Goal: Use online tool/utility: Utilize a website feature to perform a specific function

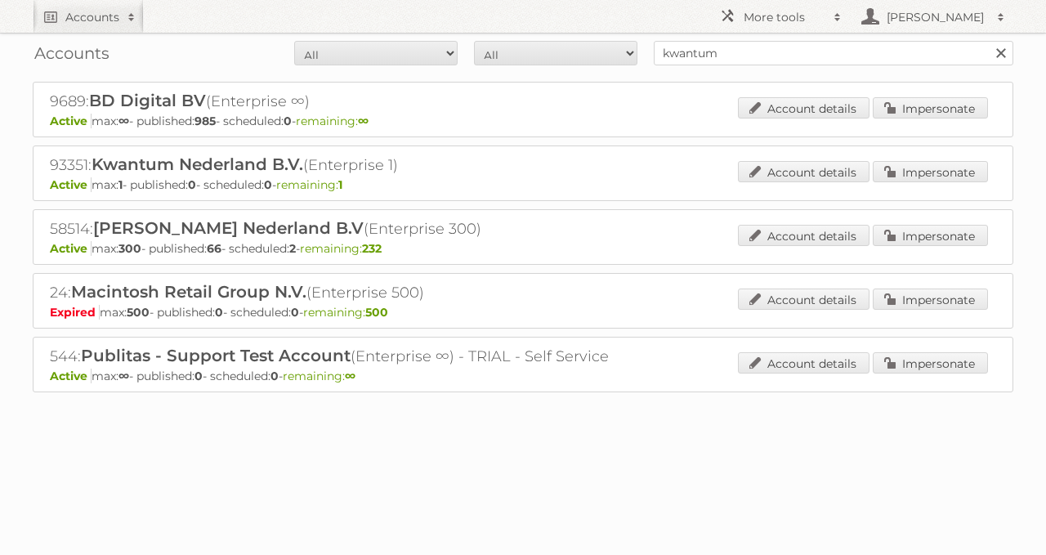
click at [490, 55] on form "All Active Expired Pending All Paid Trials Self service kwantum Search" at bounding box center [523, 53] width 980 height 25
type input "wibra"
click at [988, 41] on input "Search" at bounding box center [1000, 53] width 25 height 25
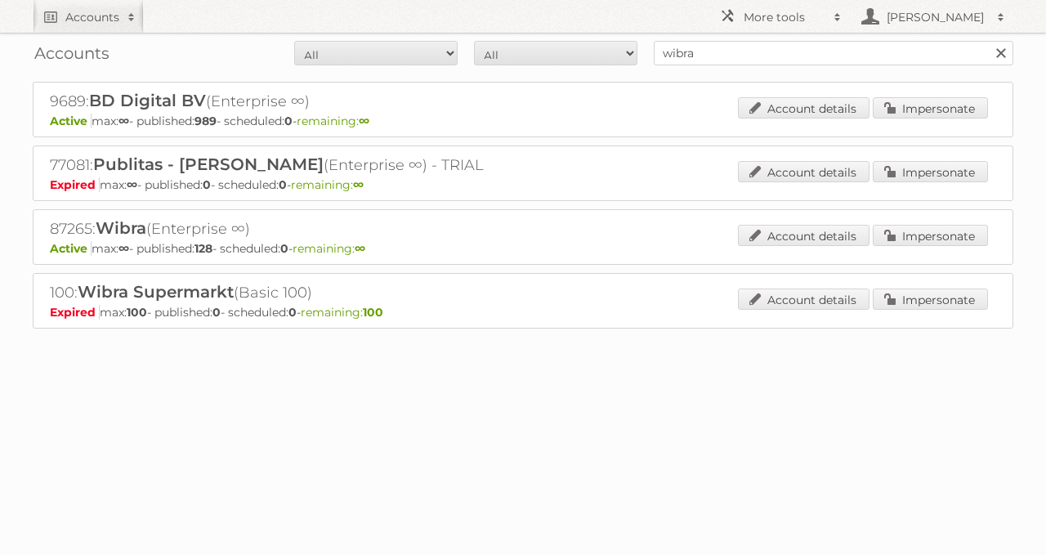
click at [938, 221] on div "87265: Wibra (Enterprise ∞) Active max: ∞ - published: 128 - scheduled: 0 - rem…" at bounding box center [523, 237] width 980 height 56
click at [922, 232] on link "Impersonate" at bounding box center [930, 235] width 115 height 21
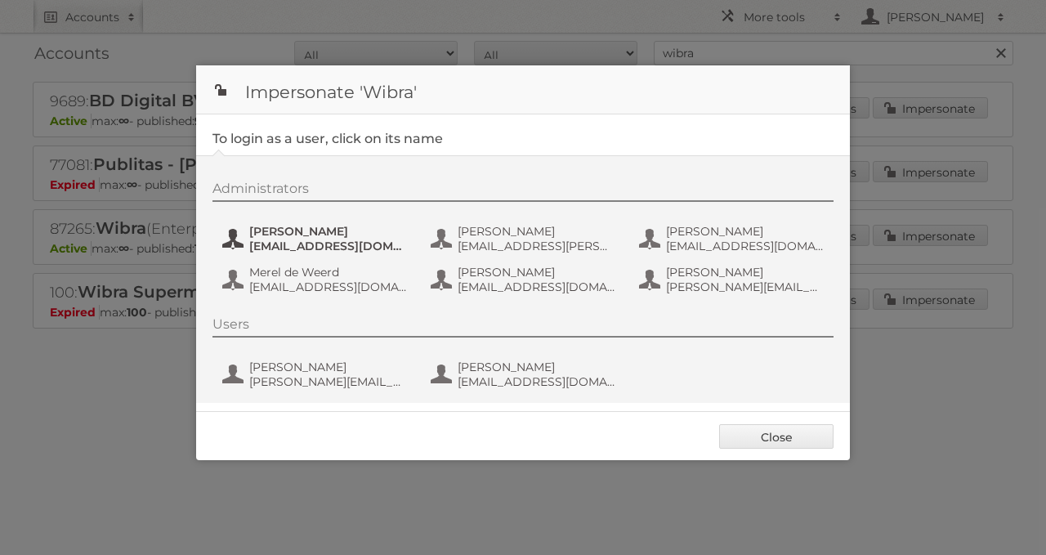
click at [326, 235] on span "[PERSON_NAME]" at bounding box center [328, 231] width 158 height 15
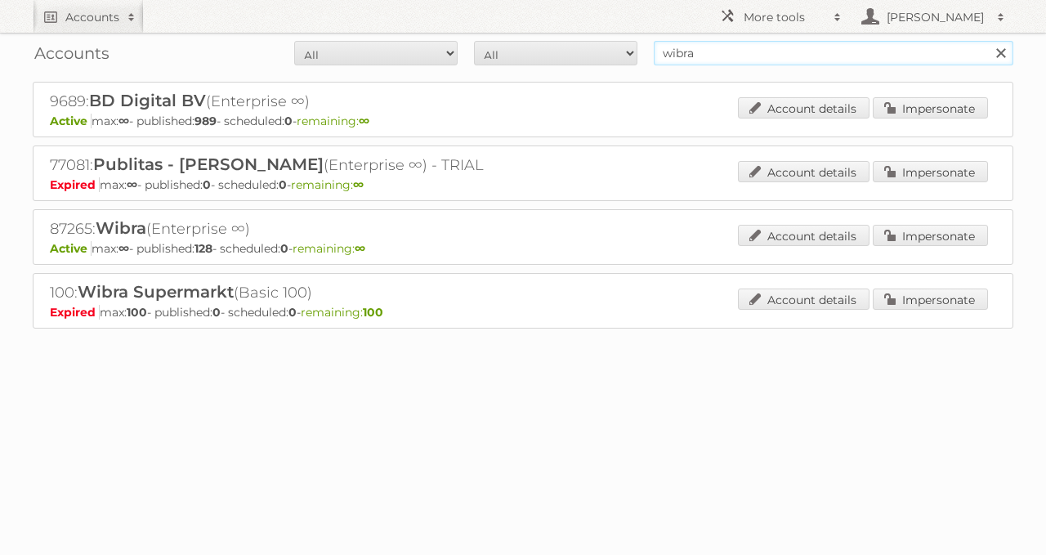
click at [633, 67] on div "Accounts All Active Expired Pending All Paid Trials Self service wibra Search" at bounding box center [523, 53] width 980 height 41
type input "o"
type input "intratuin"
click at [988, 41] on input "Search" at bounding box center [1000, 53] width 25 height 25
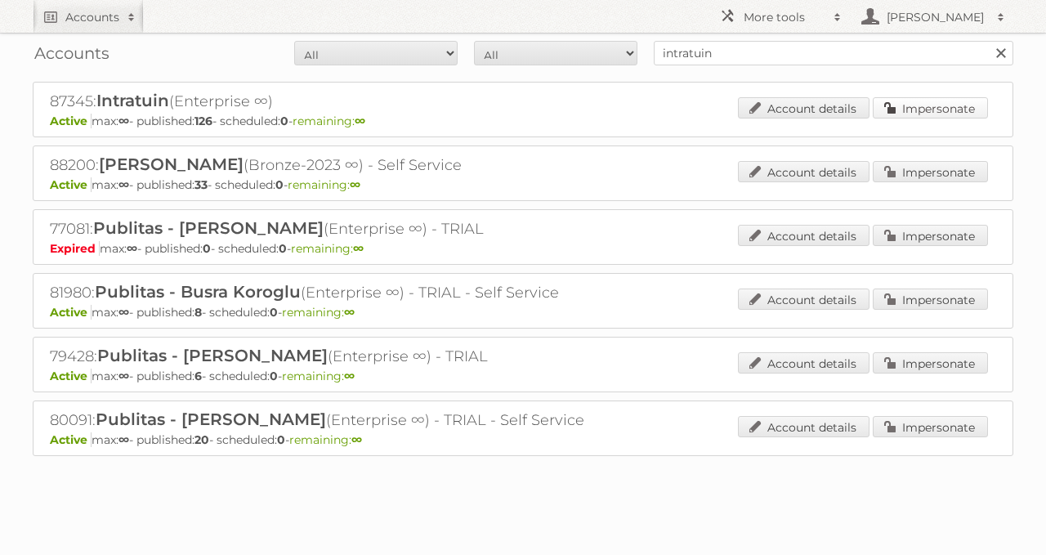
click at [896, 108] on link "Impersonate" at bounding box center [930, 107] width 115 height 21
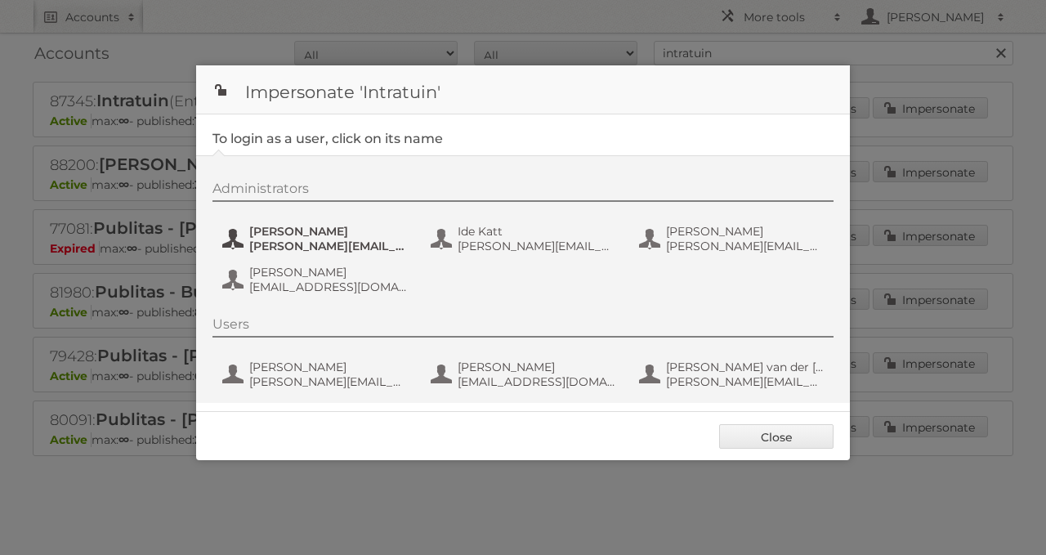
click at [307, 234] on span "Annika Clemens" at bounding box center [328, 231] width 158 height 15
